Goal: Information Seeking & Learning: Understand process/instructions

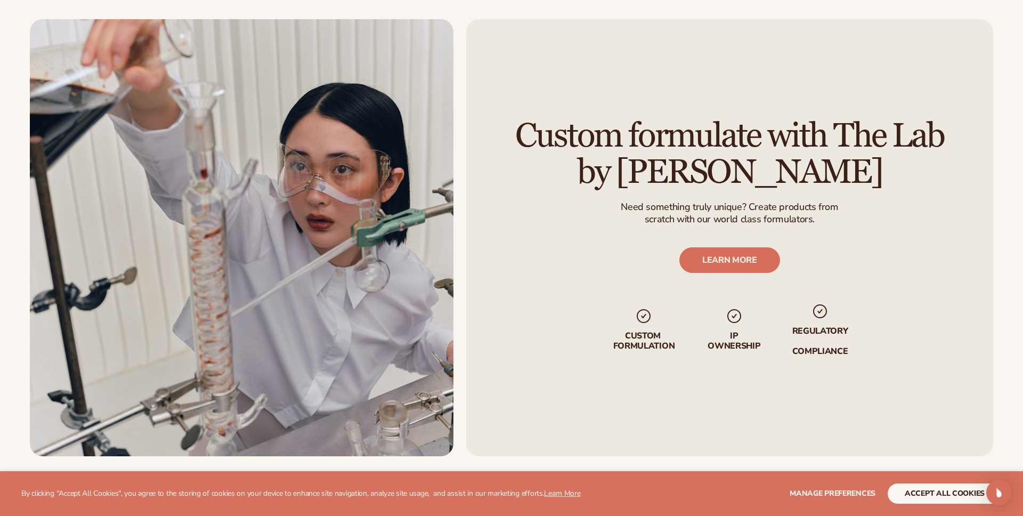
scroll to position [1258, 0]
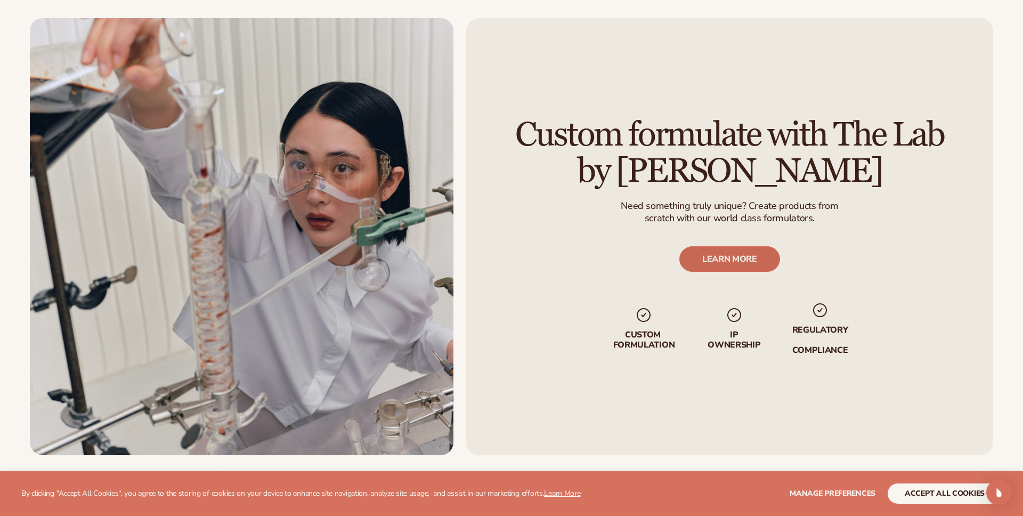
click at [750, 269] on link "LEARN MORE" at bounding box center [730, 259] width 101 height 26
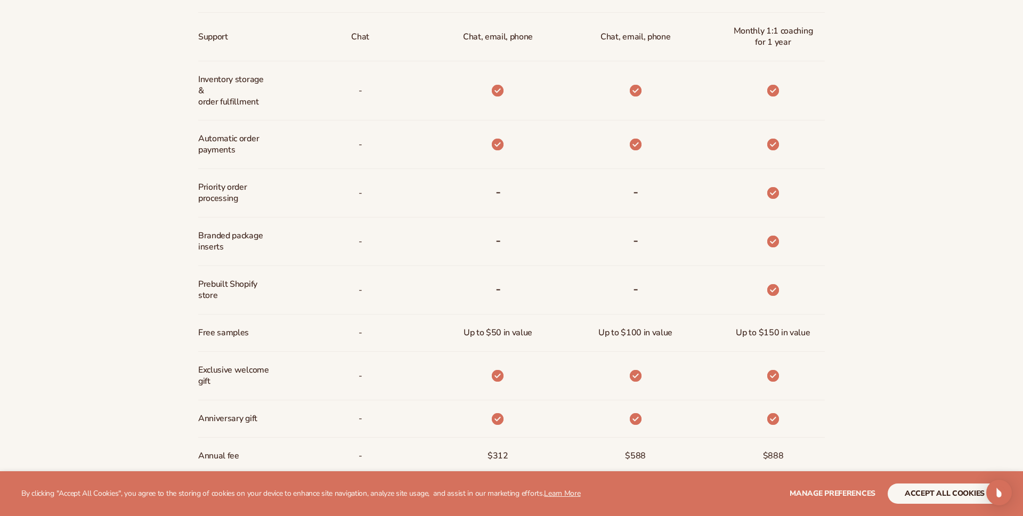
scroll to position [702, 0]
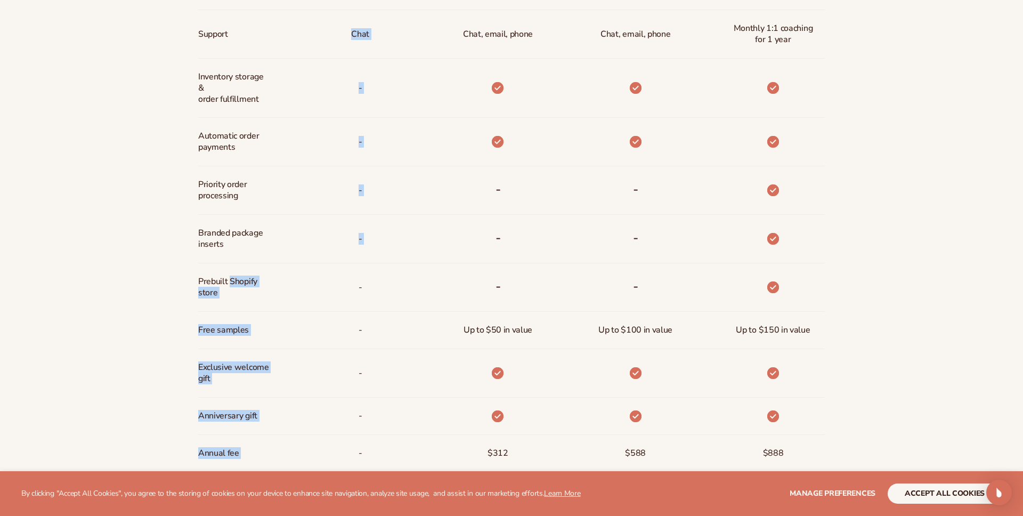
drag, startPoint x: 230, startPoint y: 281, endPoint x: 290, endPoint y: 289, distance: 60.8
click at [290, 289] on div "Discounts Support Inventory storage &   order fulfillment Automatic order payme…" at bounding box center [511, 156] width 627 height 632
click at [290, 289] on div "-" at bounding box center [343, 287] width 138 height 49
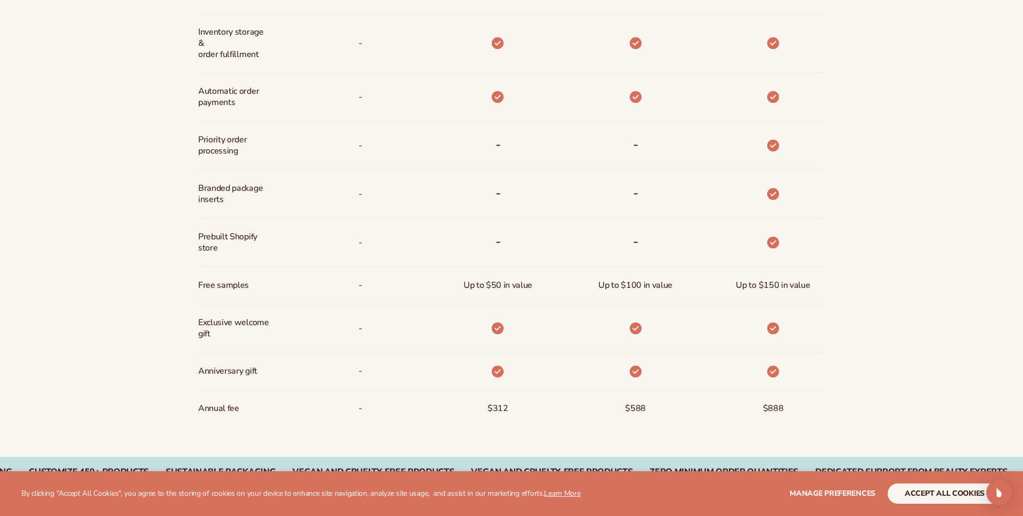
scroll to position [751, 0]
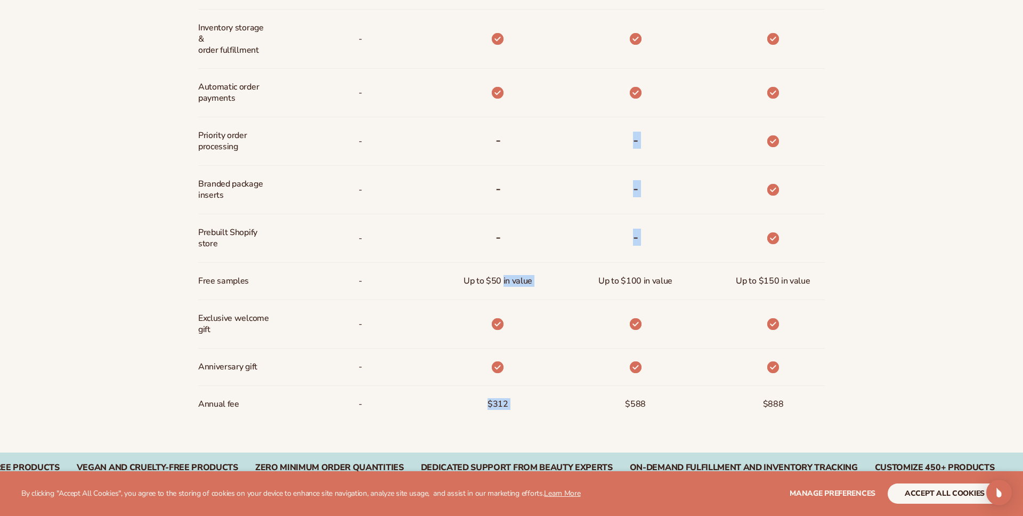
drag, startPoint x: 503, startPoint y: 280, endPoint x: 557, endPoint y: 279, distance: 54.9
click at [557, 279] on div "Discounts Support Inventory storage &   order fulfillment Automatic order payme…" at bounding box center [511, 107] width 627 height 632
click at [548, 277] on div "Up to $50 in value" at bounding box center [481, 281] width 138 height 37
click at [793, 400] on div "$888" at bounding box center [757, 404] width 138 height 37
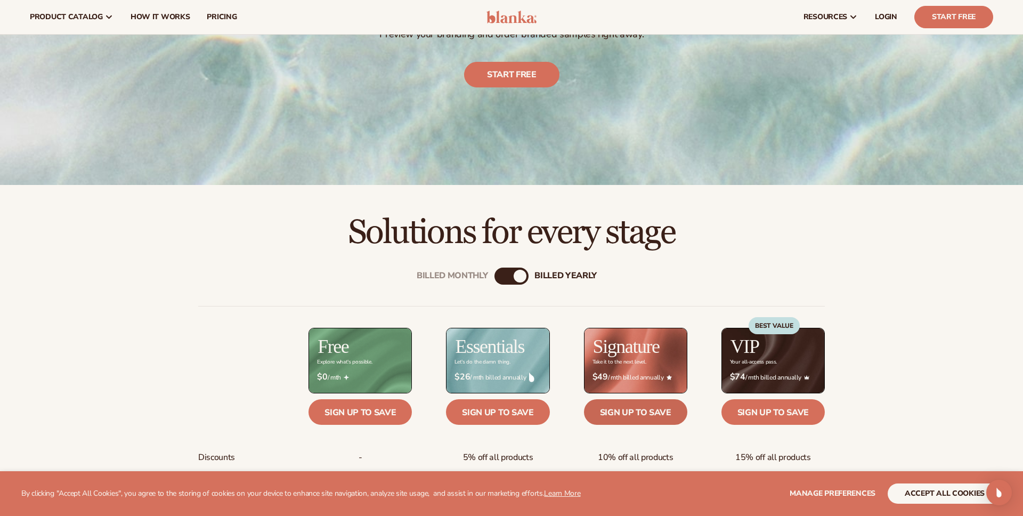
scroll to position [230, 0]
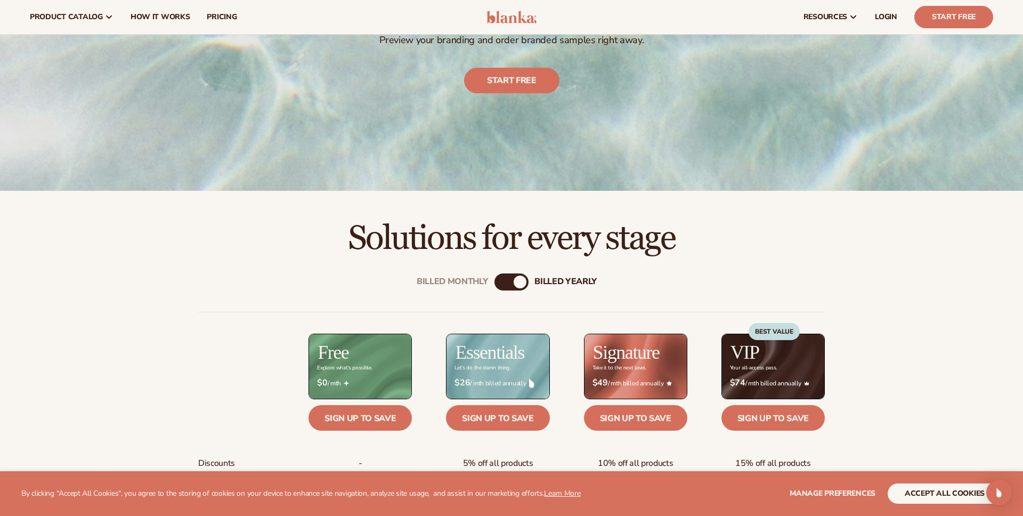
click at [519, 284] on div "billed Yearly" at bounding box center [520, 282] width 13 height 13
drag, startPoint x: 514, startPoint y: 281, endPoint x: 483, endPoint y: 281, distance: 31.4
click at [495, 281] on div "Billed Monthly billed Yearly" at bounding box center [512, 281] width 34 height 17
click at [545, 278] on div "billed Yearly" at bounding box center [566, 282] width 62 height 10
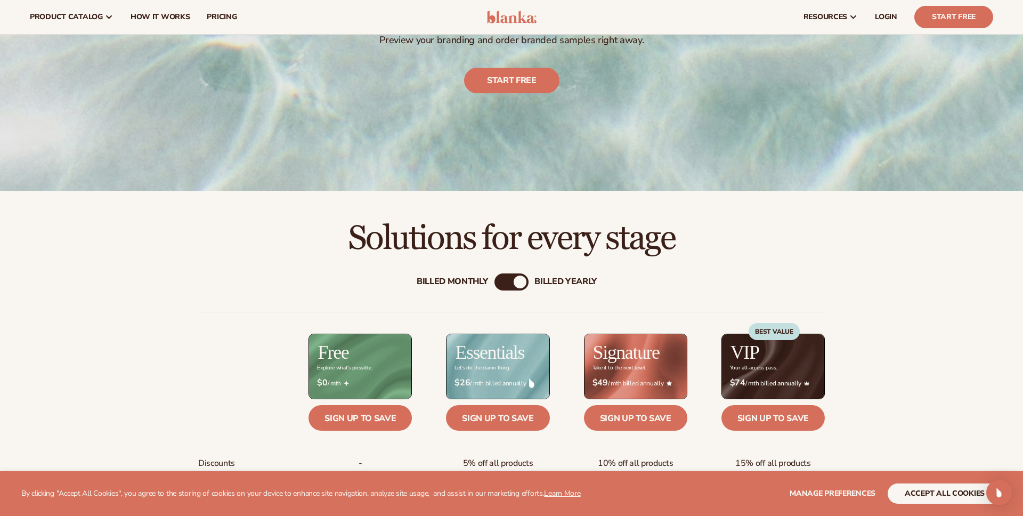
click at [439, 285] on div "Billed Monthly" at bounding box center [452, 282] width 71 height 10
click at [557, 280] on div "billed Yearly" at bounding box center [566, 282] width 62 height 10
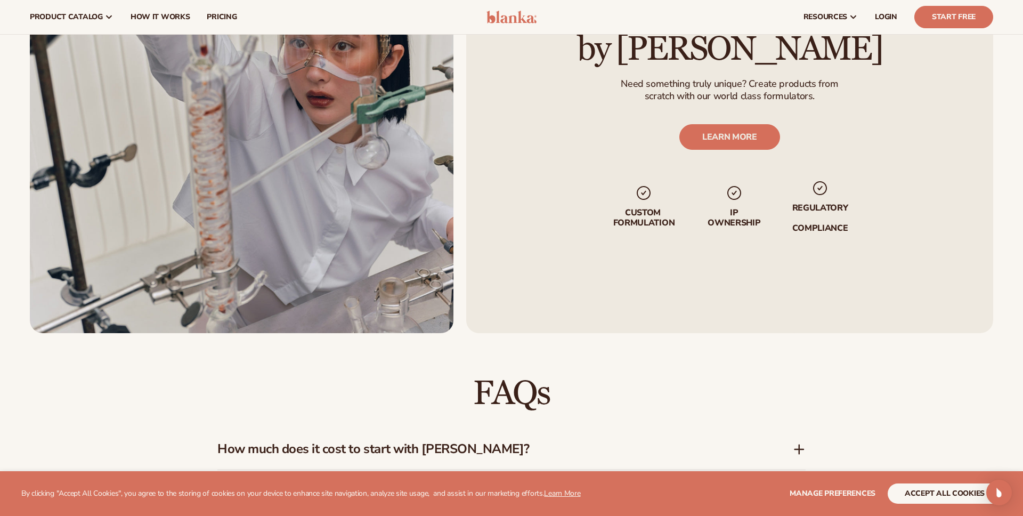
scroll to position [1340, 0]
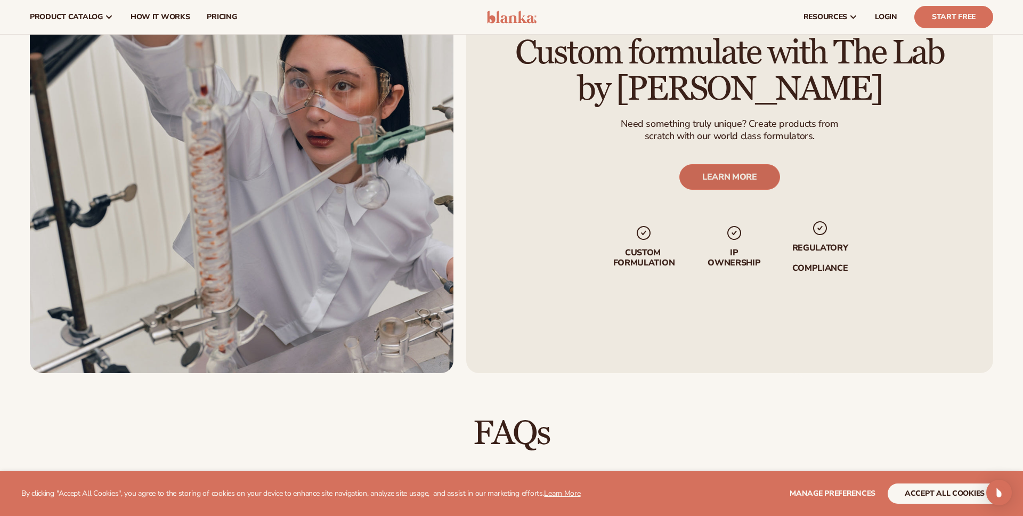
click at [729, 183] on link "LEARN MORE" at bounding box center [730, 177] width 101 height 26
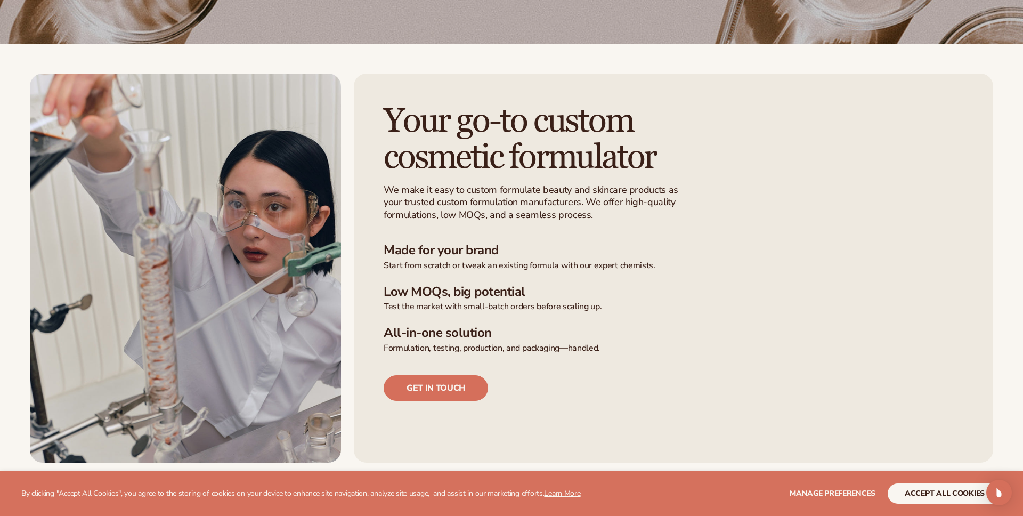
scroll to position [236, 0]
drag, startPoint x: 386, startPoint y: 293, endPoint x: 560, endPoint y: 301, distance: 174.0
click at [560, 301] on li "Low MOQs, big potential Test the market with small-batch orders before scaling …" at bounding box center [674, 298] width 580 height 29
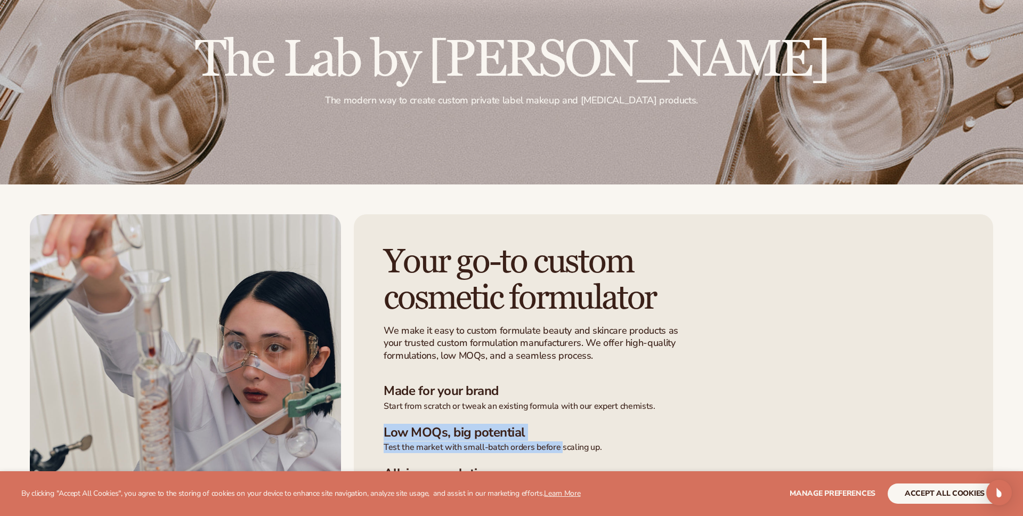
scroll to position [0, 0]
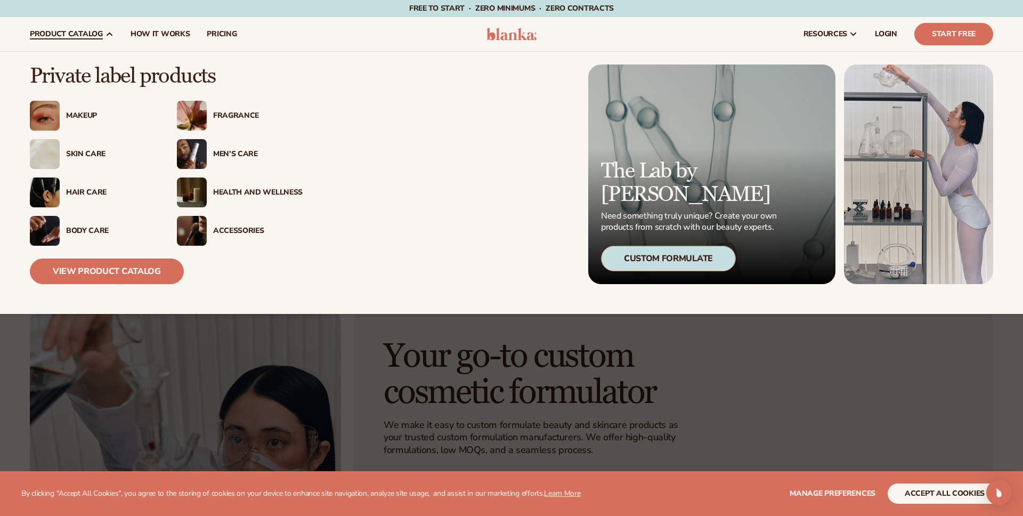
click at [72, 112] on div "Makeup" at bounding box center [111, 115] width 90 height 9
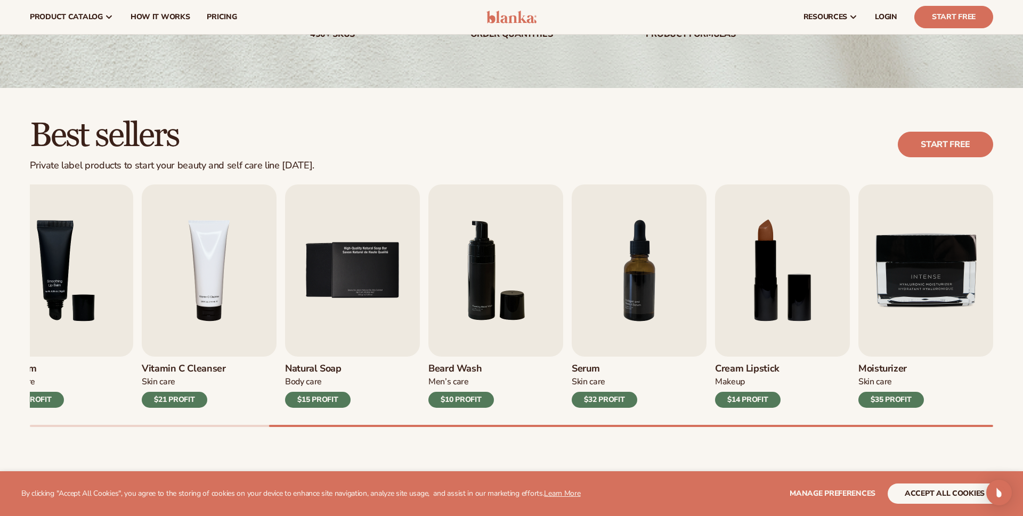
scroll to position [198, 0]
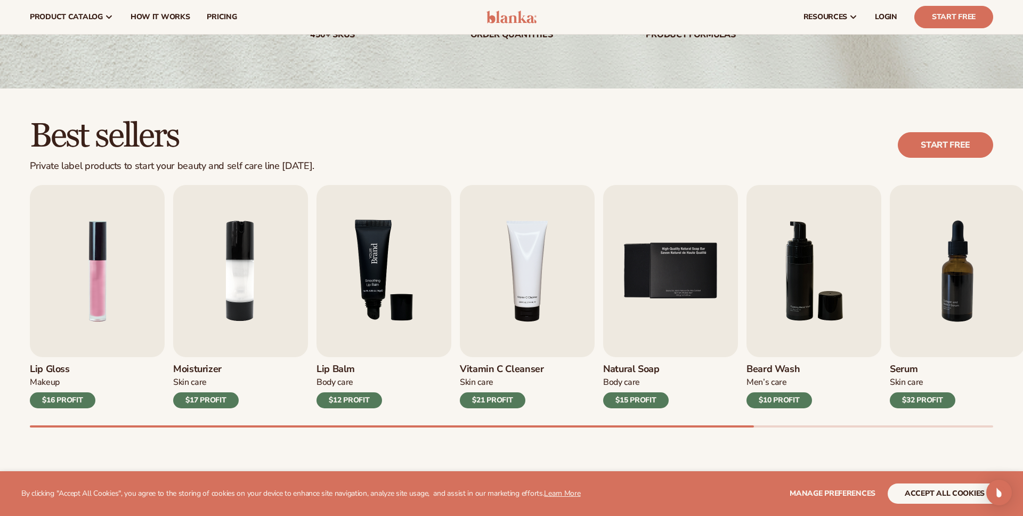
click at [393, 265] on img "3 / 9" at bounding box center [384, 271] width 135 height 172
click at [389, 252] on img "3 / 9" at bounding box center [384, 271] width 135 height 172
click at [347, 326] on img "3 / 9" at bounding box center [384, 271] width 135 height 172
click at [338, 367] on h3 "Lip Balm" at bounding box center [350, 369] width 66 height 12
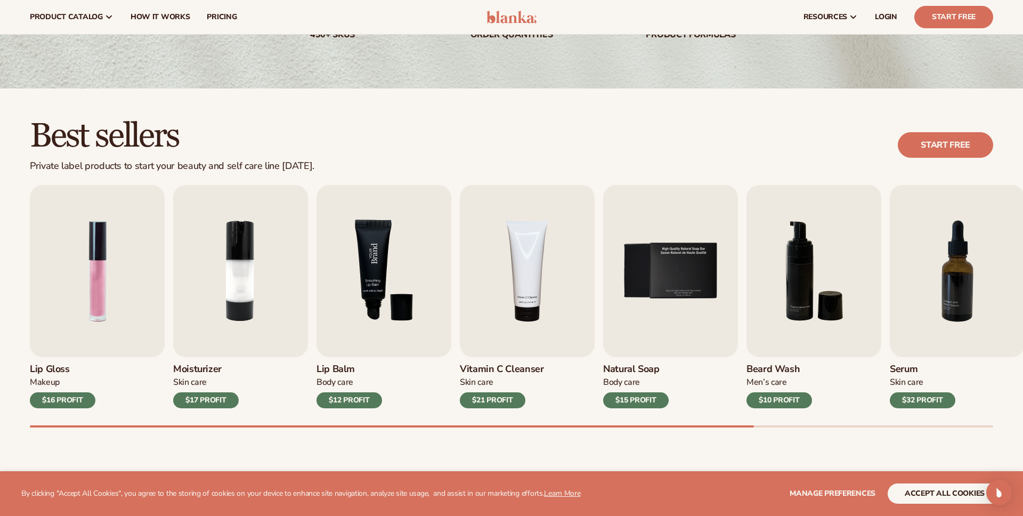
click at [401, 281] on img "3 / 9" at bounding box center [384, 271] width 135 height 172
click at [339, 305] on img "3 / 9" at bounding box center [384, 271] width 135 height 172
click at [356, 399] on div "$12 PROFIT" at bounding box center [350, 400] width 66 height 16
click at [407, 376] on div "Lip Balm Body Care $12 PROFIT" at bounding box center [384, 382] width 135 height 51
click at [483, 398] on div "$21 PROFIT" at bounding box center [493, 400] width 66 height 16
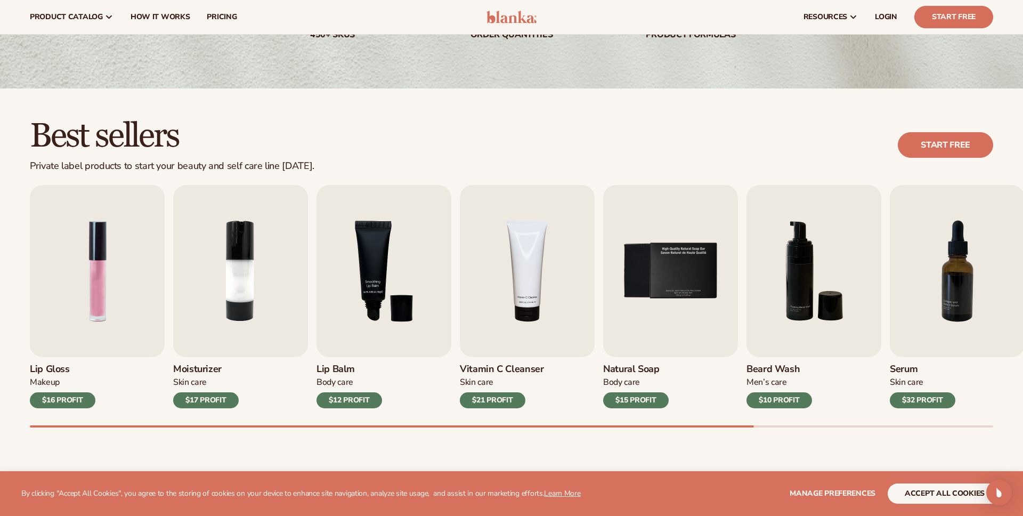
click at [483, 398] on div "$21 PROFIT" at bounding box center [493, 400] width 66 height 16
click at [328, 400] on div "$12 PROFIT" at bounding box center [350, 400] width 66 height 16
click at [368, 339] on img "3 / 9" at bounding box center [384, 271] width 135 height 172
click at [337, 399] on div "$12 PROFIT" at bounding box center [350, 400] width 66 height 16
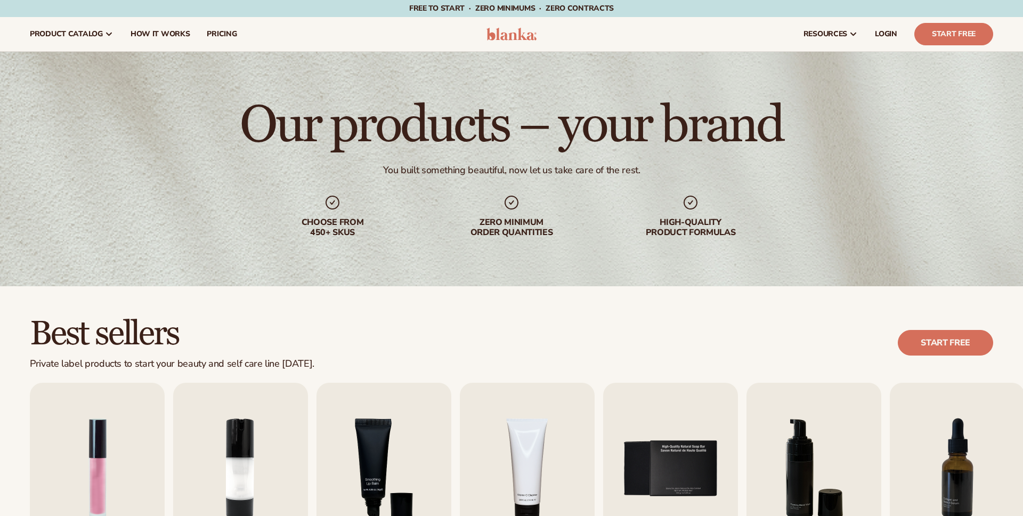
scroll to position [198, 0]
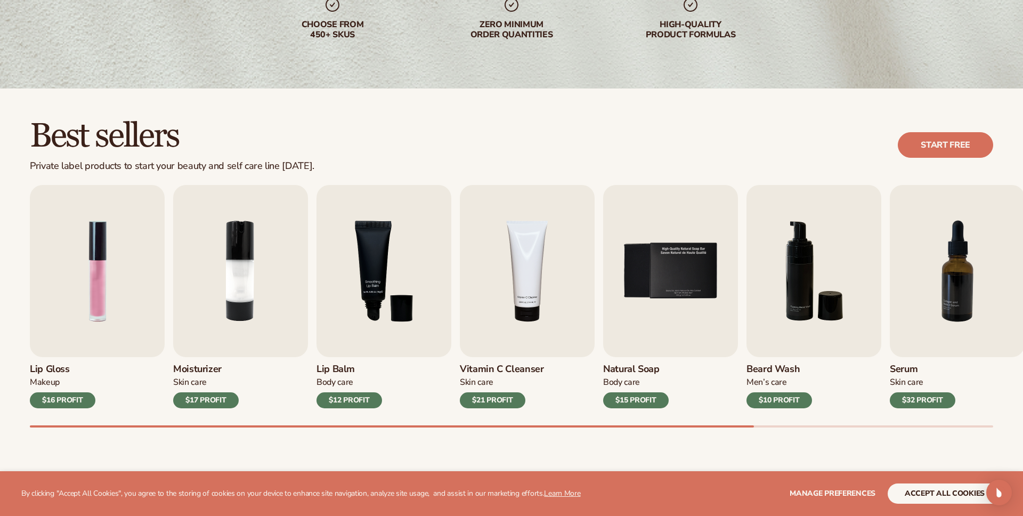
click at [901, 506] on section "WE USE COOKIES By clicking "Accept All Cookies", you agree to the storing of co…" at bounding box center [511, 493] width 1023 height 45
click at [909, 494] on button "accept all cookies" at bounding box center [945, 493] width 114 height 20
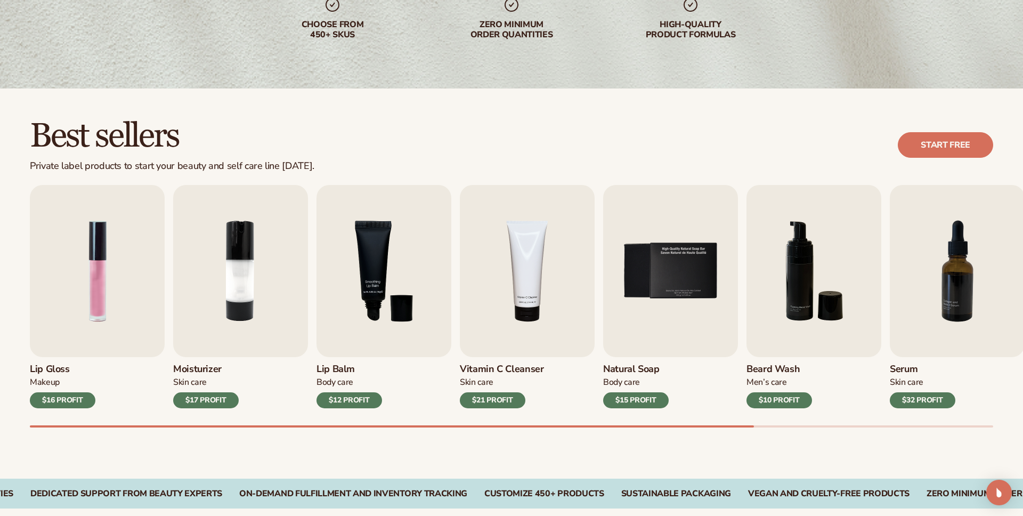
click at [345, 401] on div "$12 PROFIT" at bounding box center [350, 400] width 66 height 16
click at [395, 321] on img "3 / 9" at bounding box center [384, 271] width 135 height 172
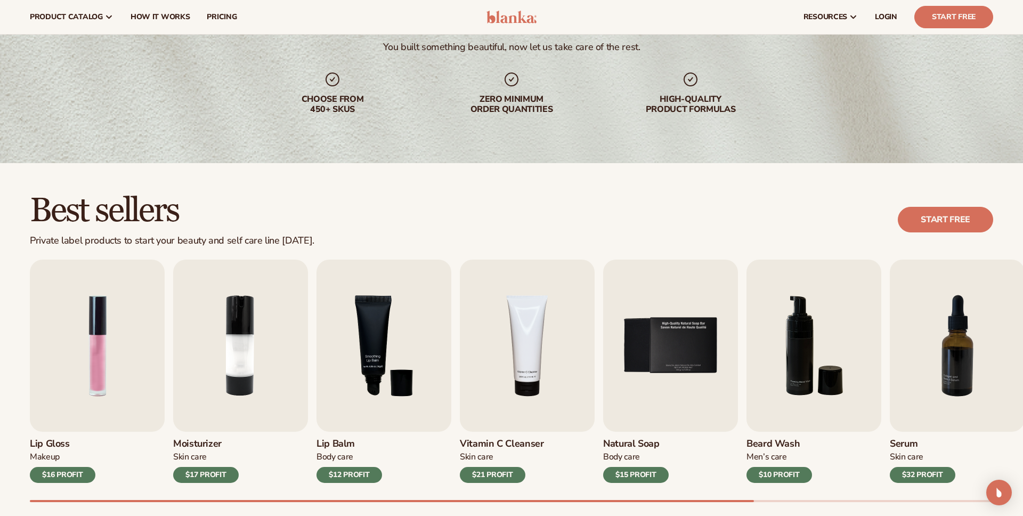
scroll to position [0, 0]
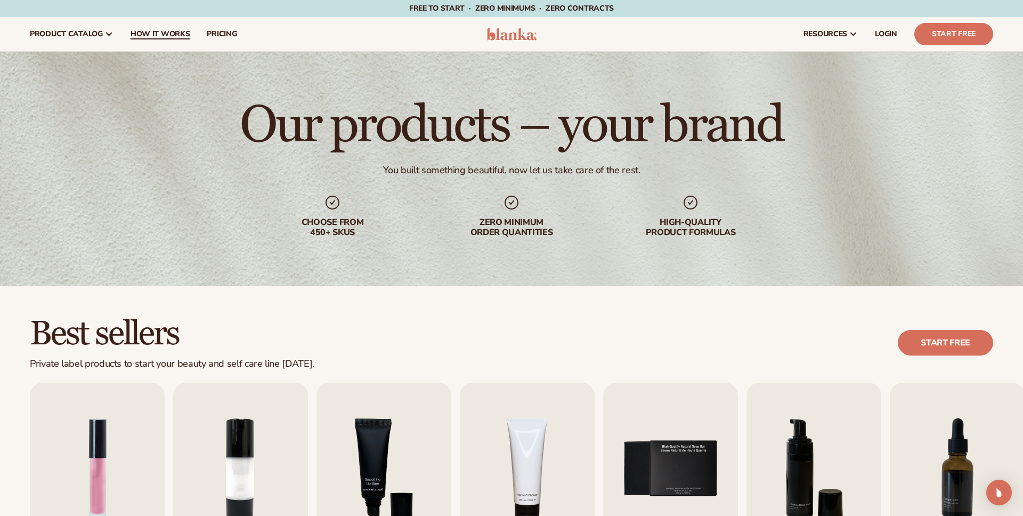
click at [176, 32] on span "How It Works" at bounding box center [161, 34] width 60 height 9
